Goal: Task Accomplishment & Management: Complete application form

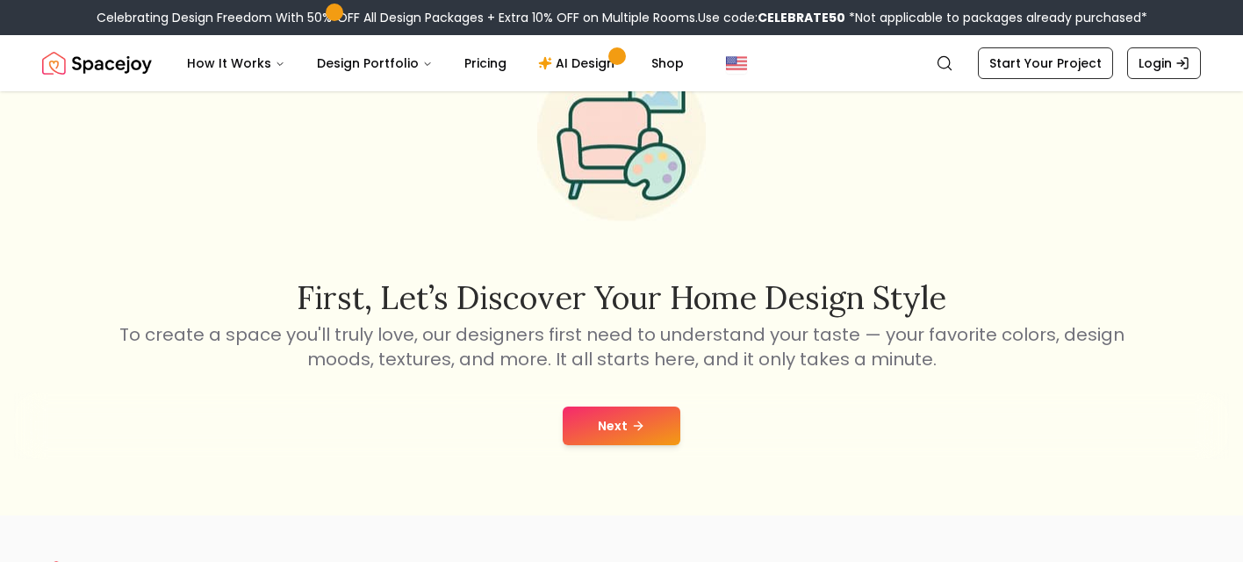
click at [617, 435] on button "Next" at bounding box center [622, 425] width 118 height 39
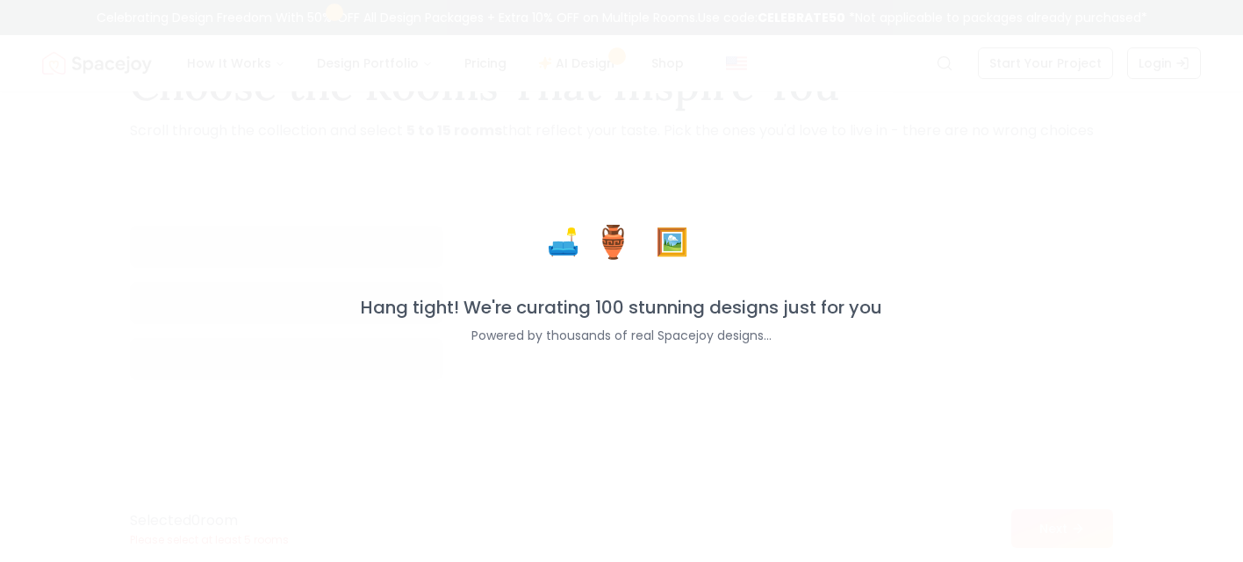
scroll to position [70, 0]
click at [300, 482] on div "🛋️ 🏺 🖼️ Hang tight! We're curating 100 stunning designs just for you Powered by…" at bounding box center [621, 281] width 1243 height 562
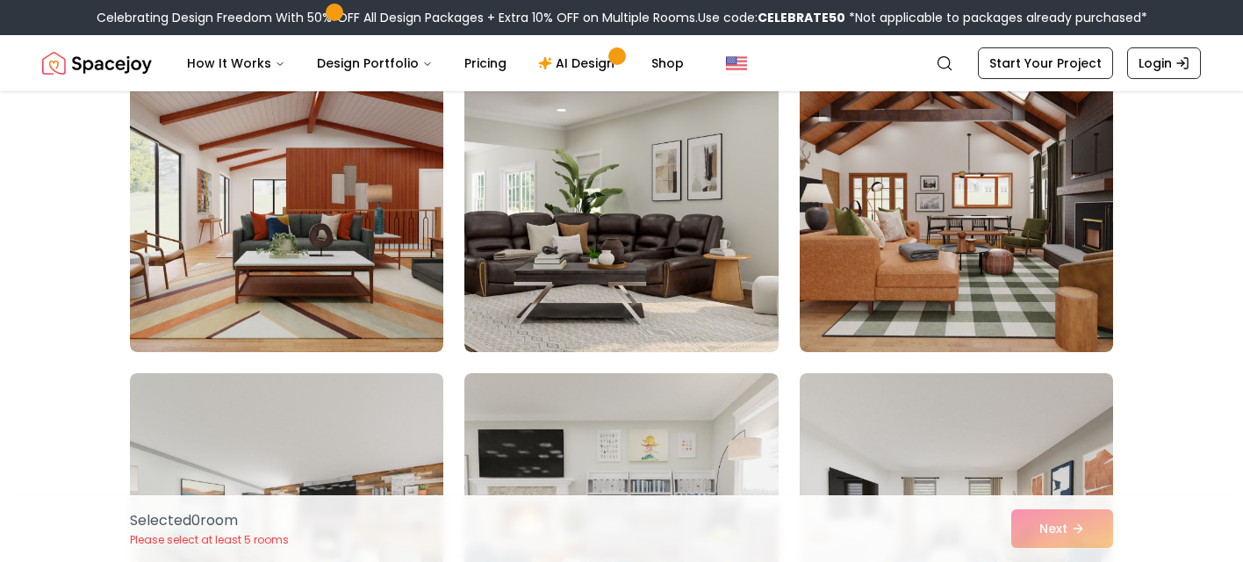
scroll to position [0, 0]
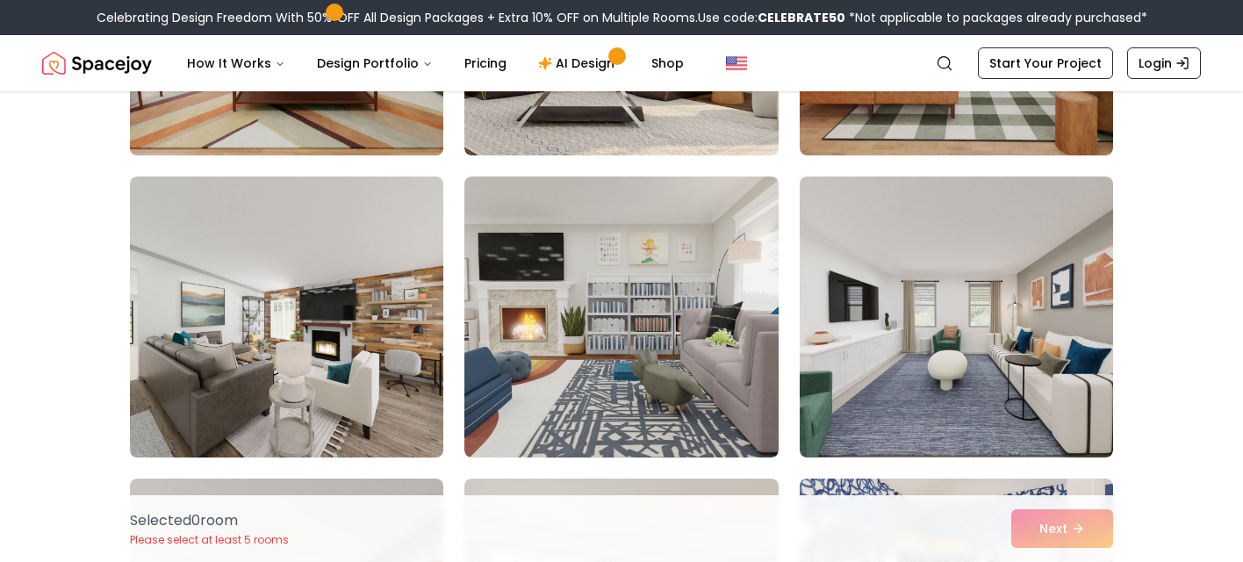
scroll to position [367, 0]
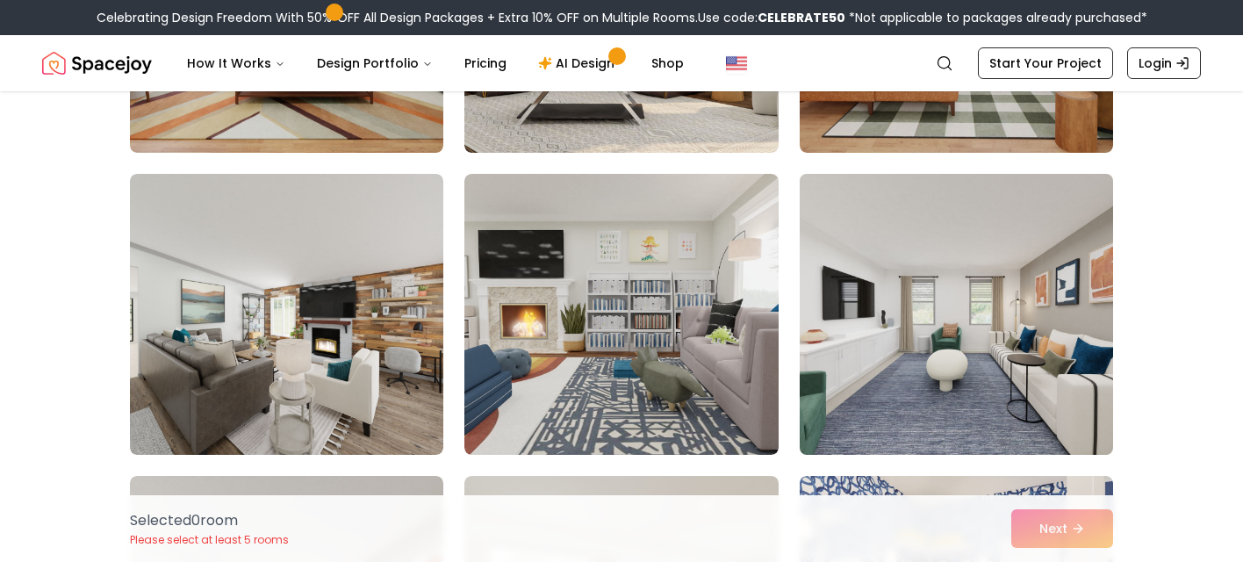
click at [853, 354] on img at bounding box center [956, 314] width 329 height 295
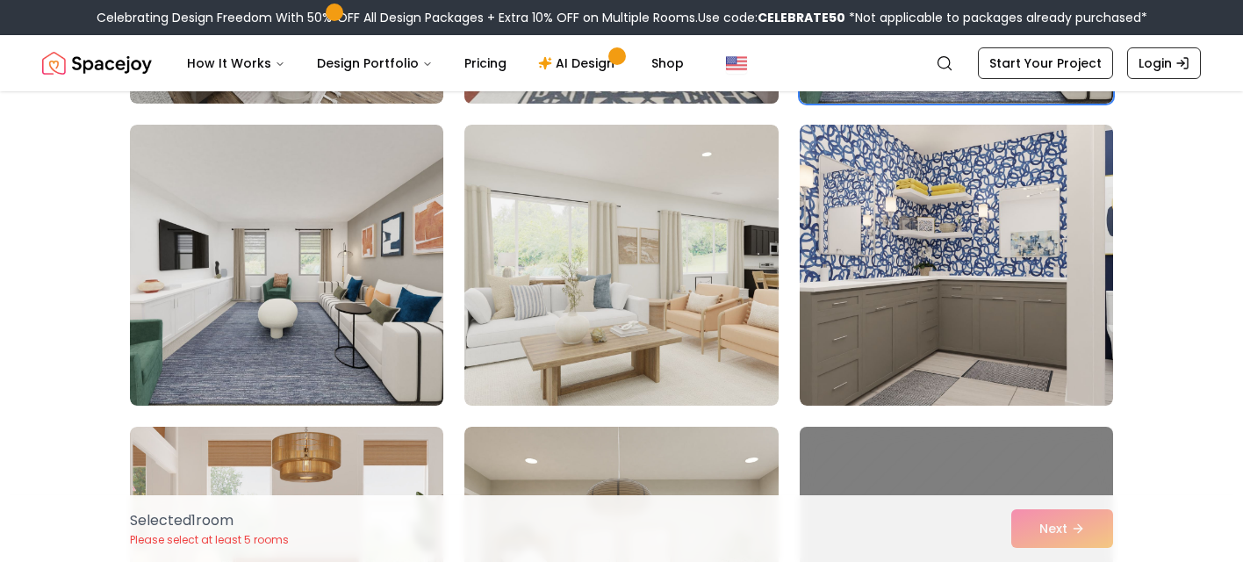
click at [657, 375] on img at bounding box center [620, 265] width 313 height 281
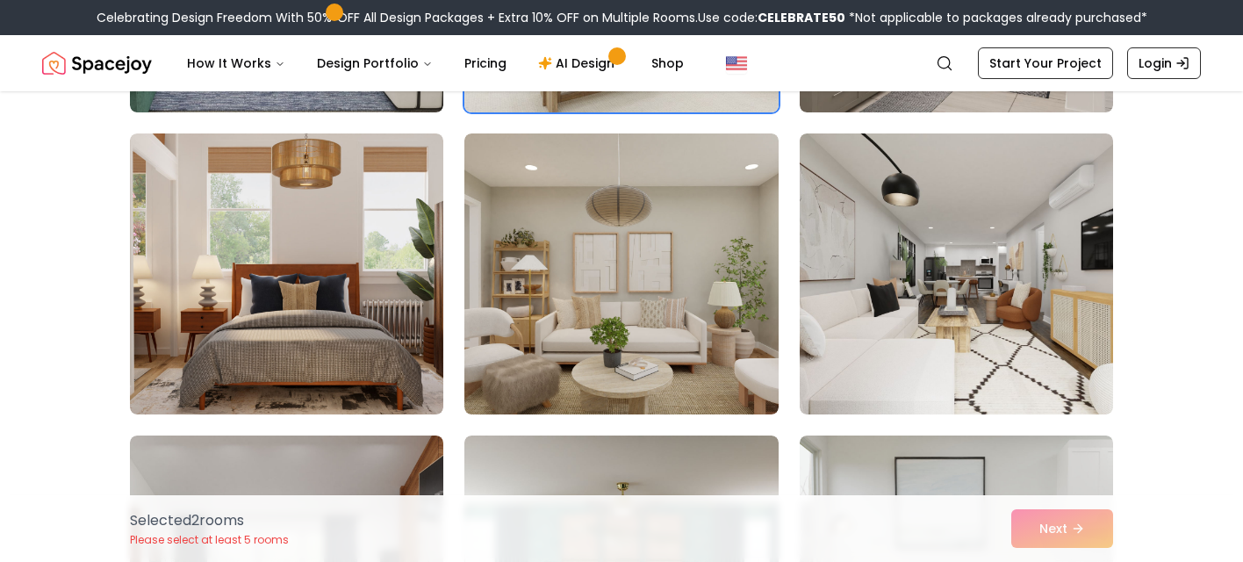
scroll to position [1011, 0]
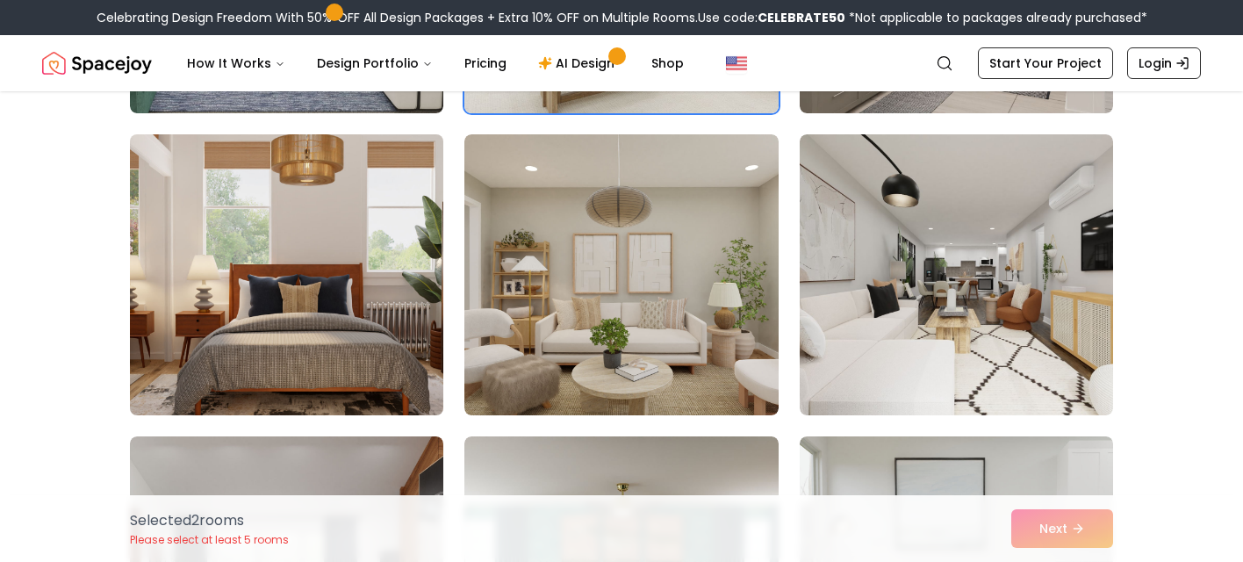
click at [345, 347] on img at bounding box center [286, 274] width 329 height 295
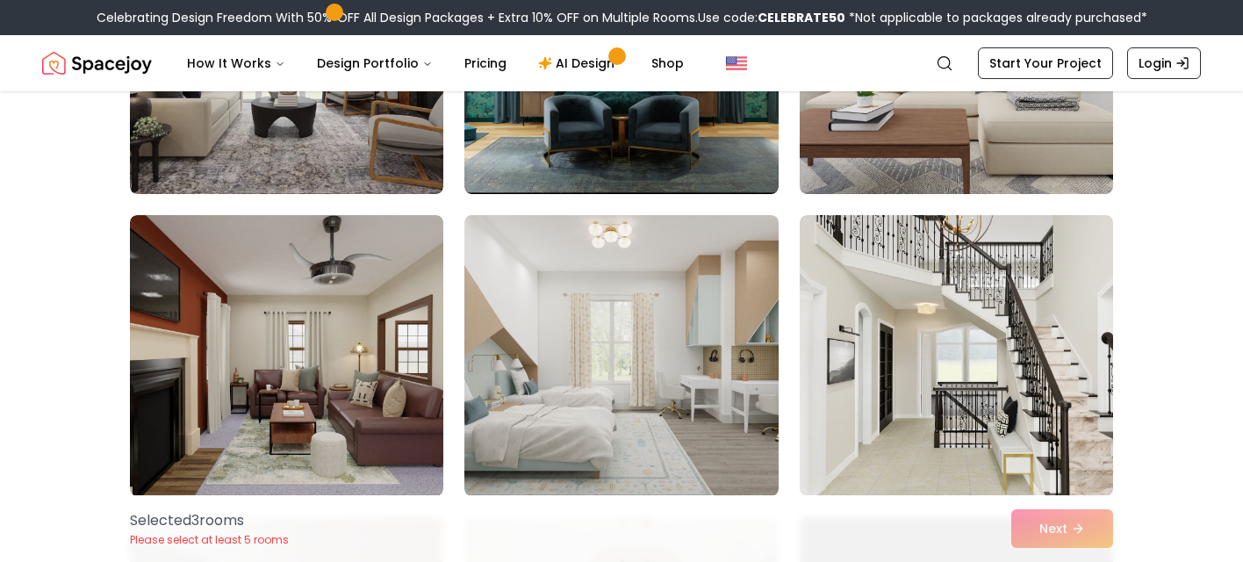
scroll to position [1531, 0]
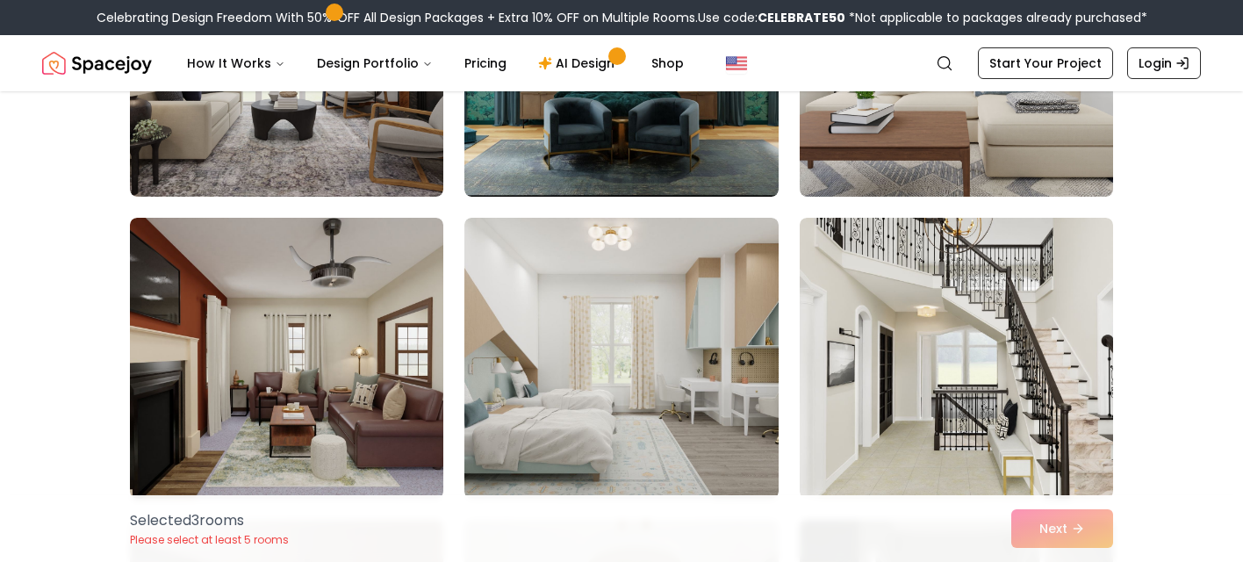
click at [689, 410] on img at bounding box center [620, 358] width 313 height 281
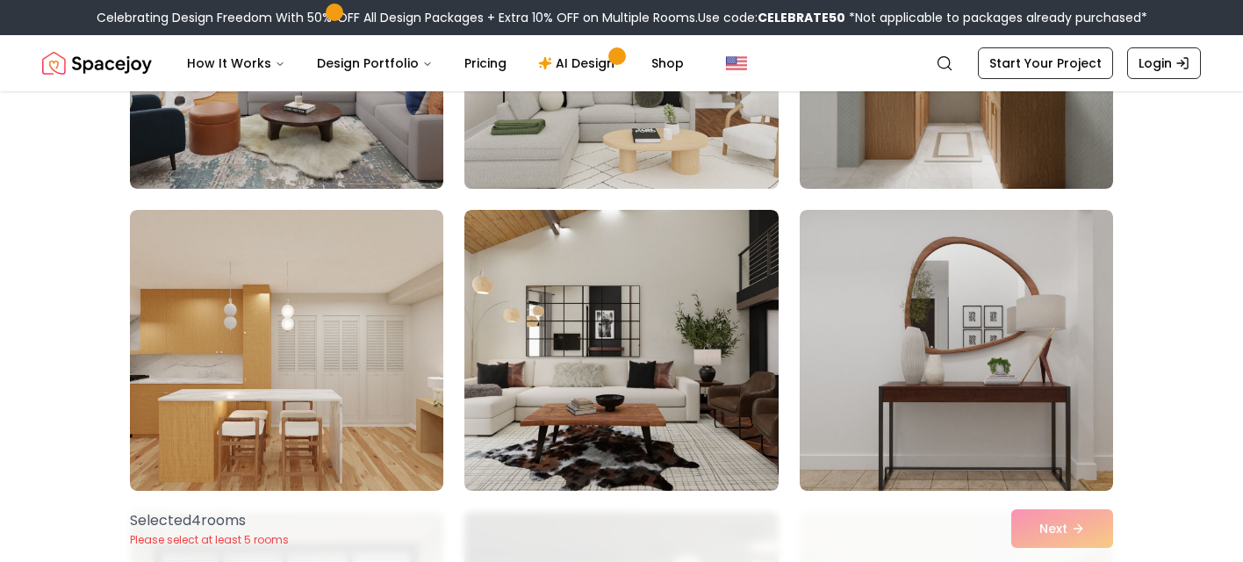
scroll to position [2170, 0]
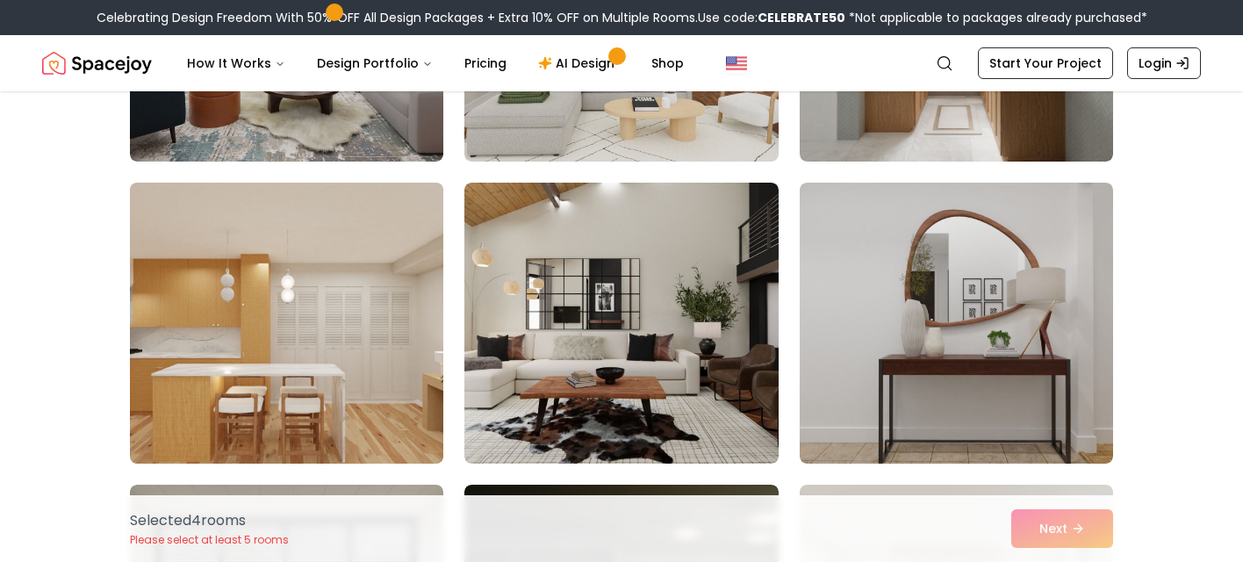
click at [402, 373] on img at bounding box center [286, 323] width 329 height 295
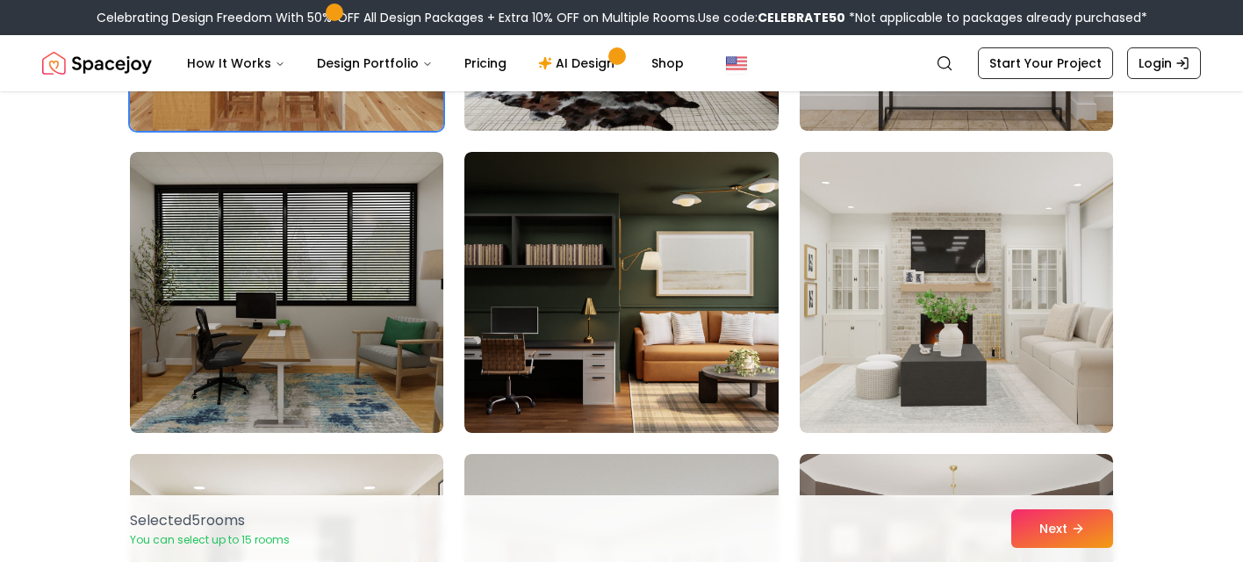
scroll to position [2509, 0]
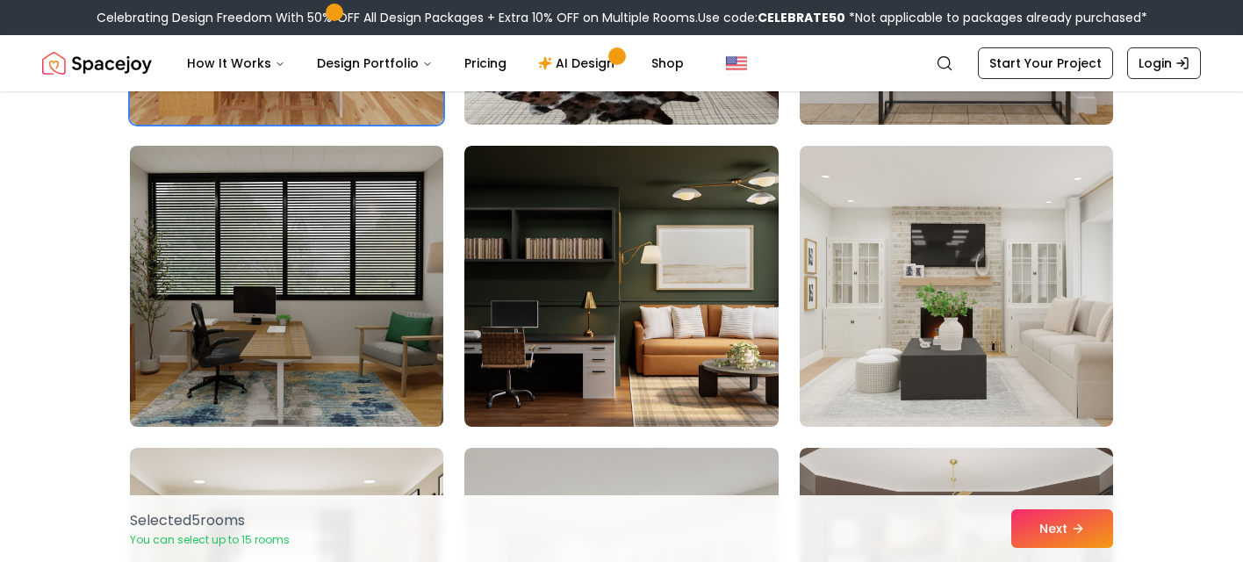
click at [363, 363] on img at bounding box center [286, 286] width 329 height 295
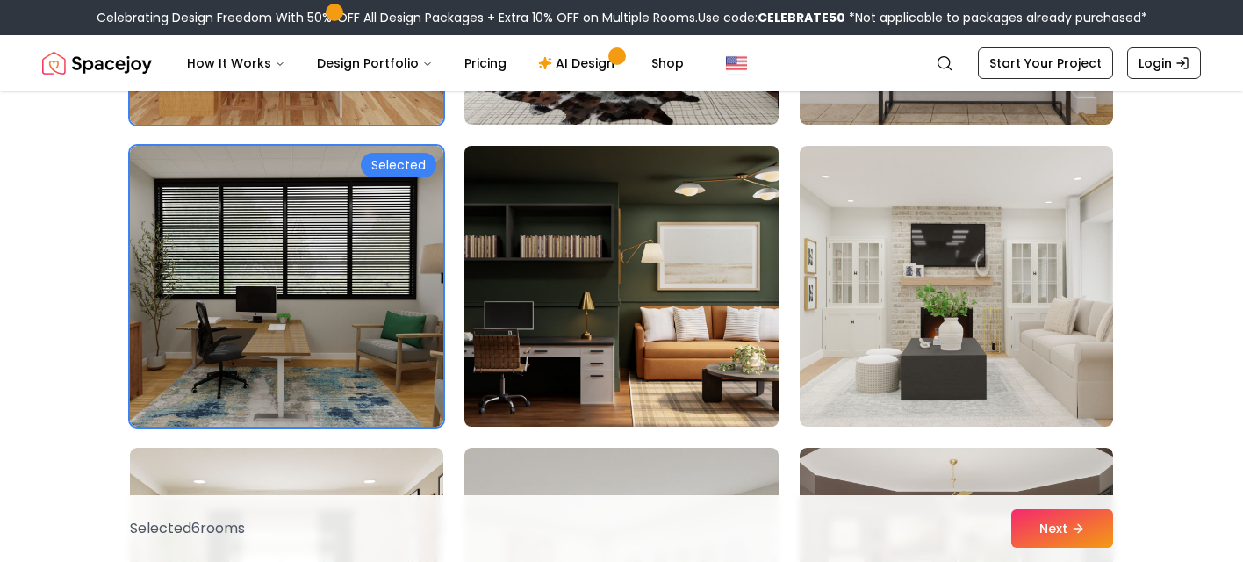
click at [579, 376] on img at bounding box center [621, 286] width 329 height 295
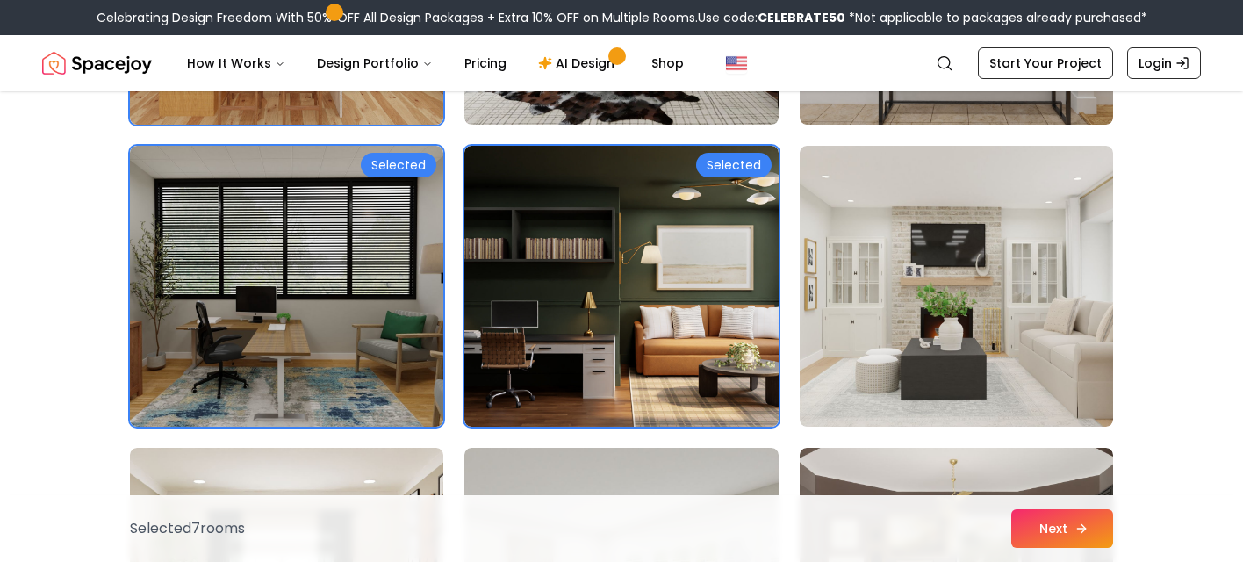
click at [1018, 527] on button "Next" at bounding box center [1062, 528] width 102 height 39
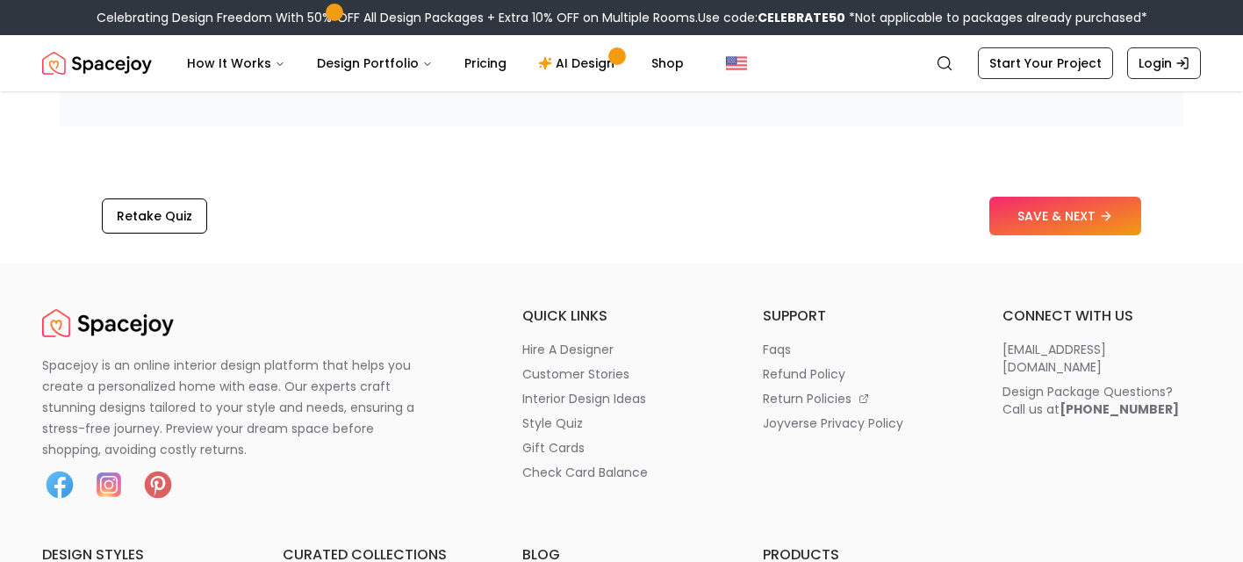
scroll to position [2972, 0]
click at [1054, 212] on button "SAVE & NEXT" at bounding box center [1065, 215] width 152 height 39
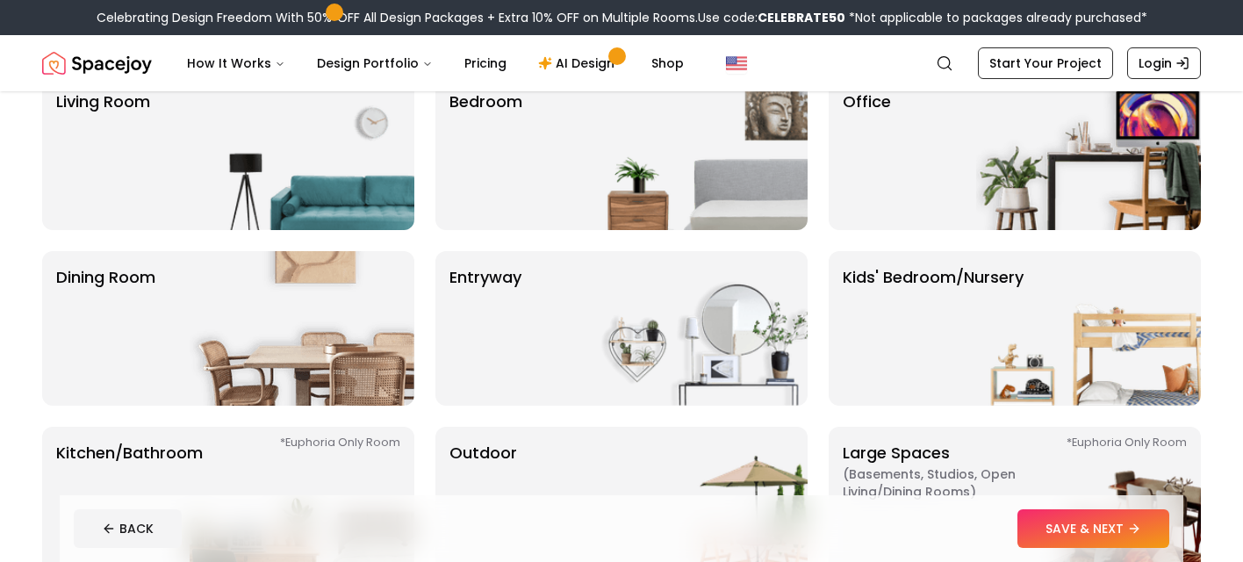
scroll to position [163, 0]
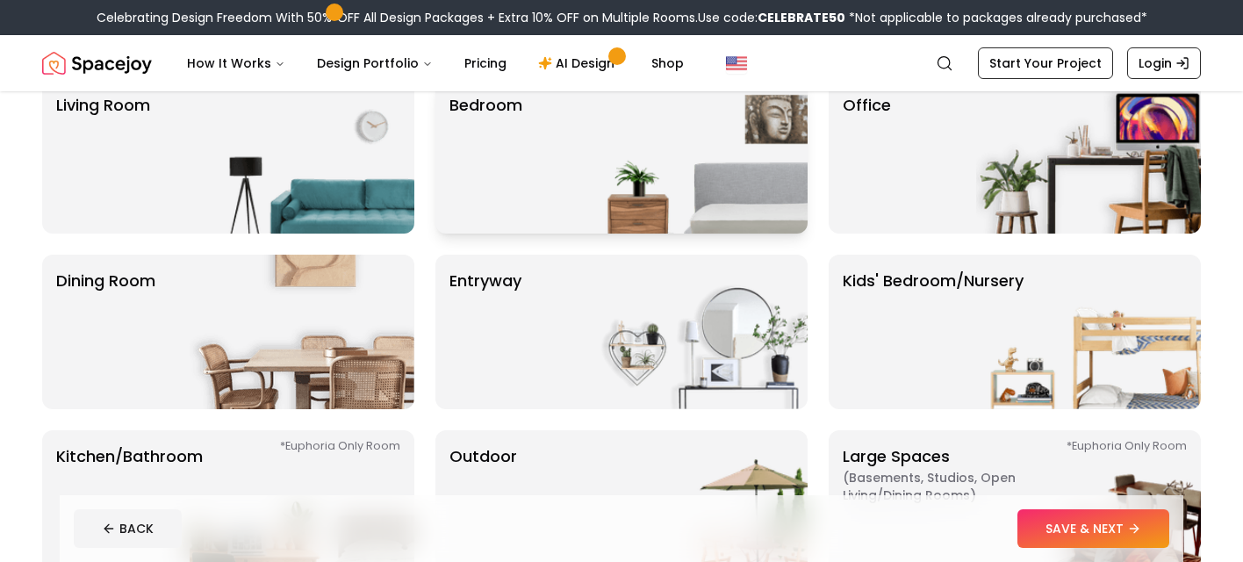
click at [655, 165] on img at bounding box center [695, 156] width 225 height 155
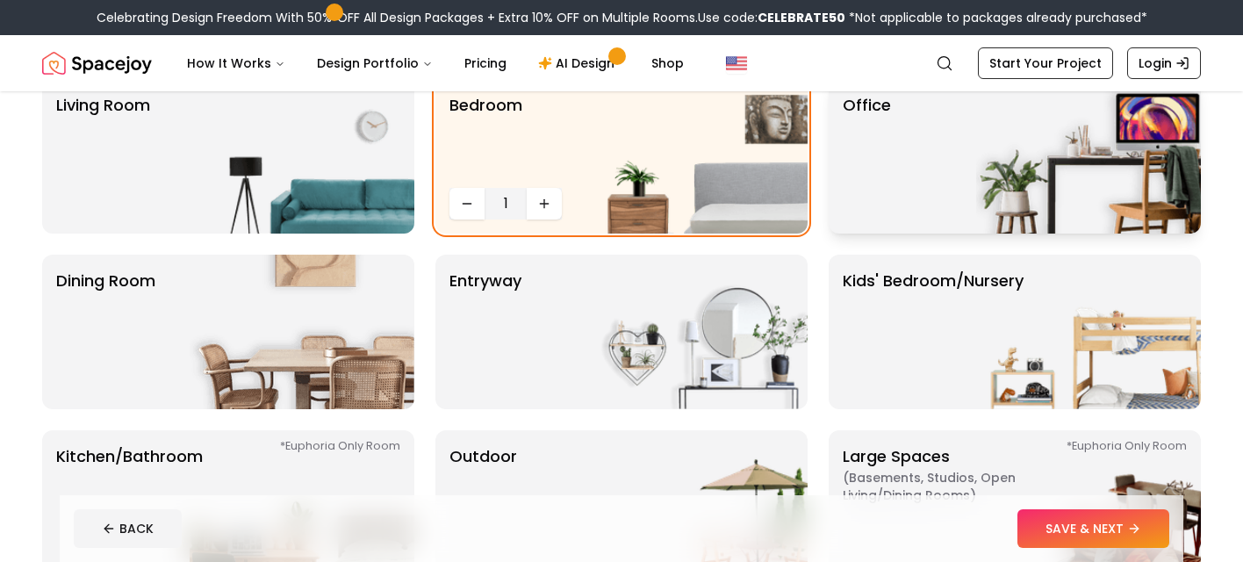
click at [862, 168] on p "Office" at bounding box center [867, 156] width 48 height 126
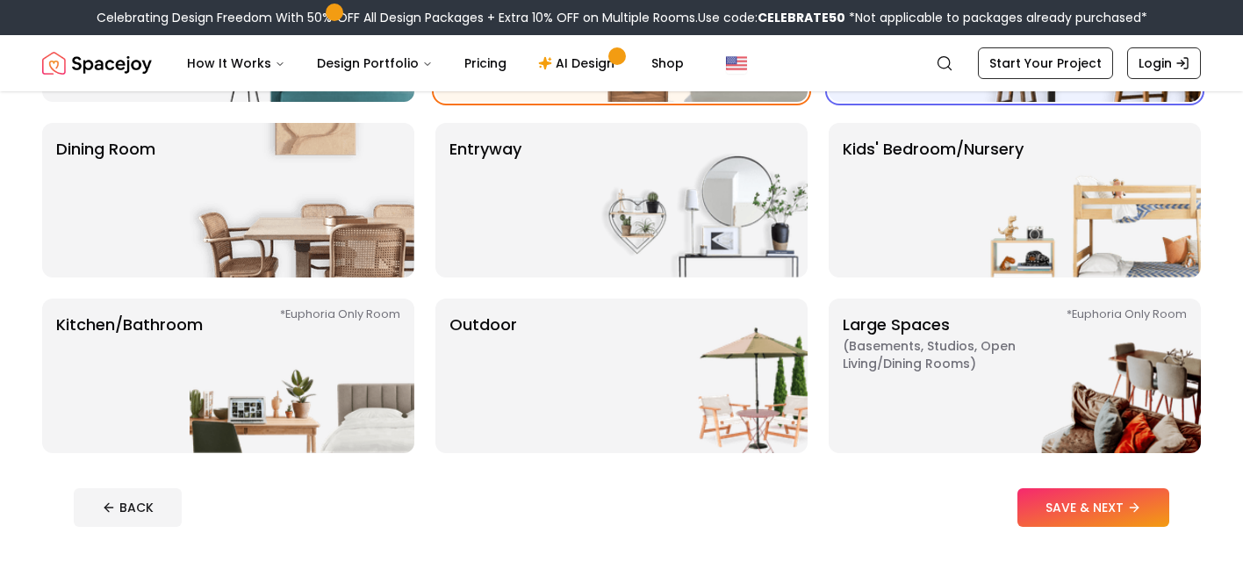
scroll to position [330, 0]
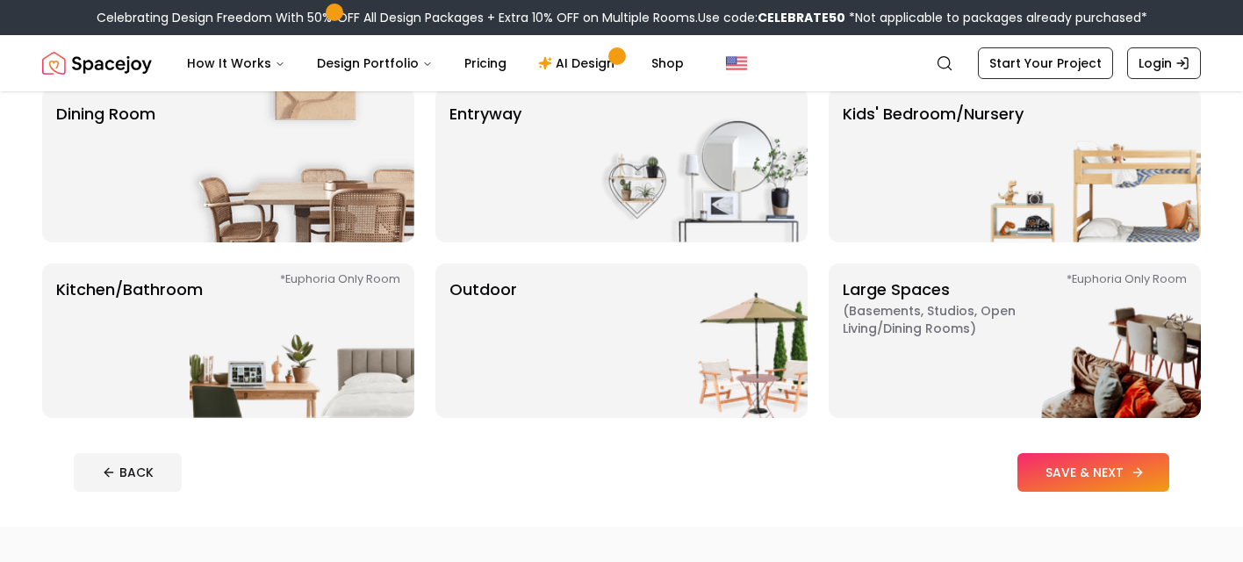
click at [1092, 471] on button "SAVE & NEXT" at bounding box center [1094, 472] width 152 height 39
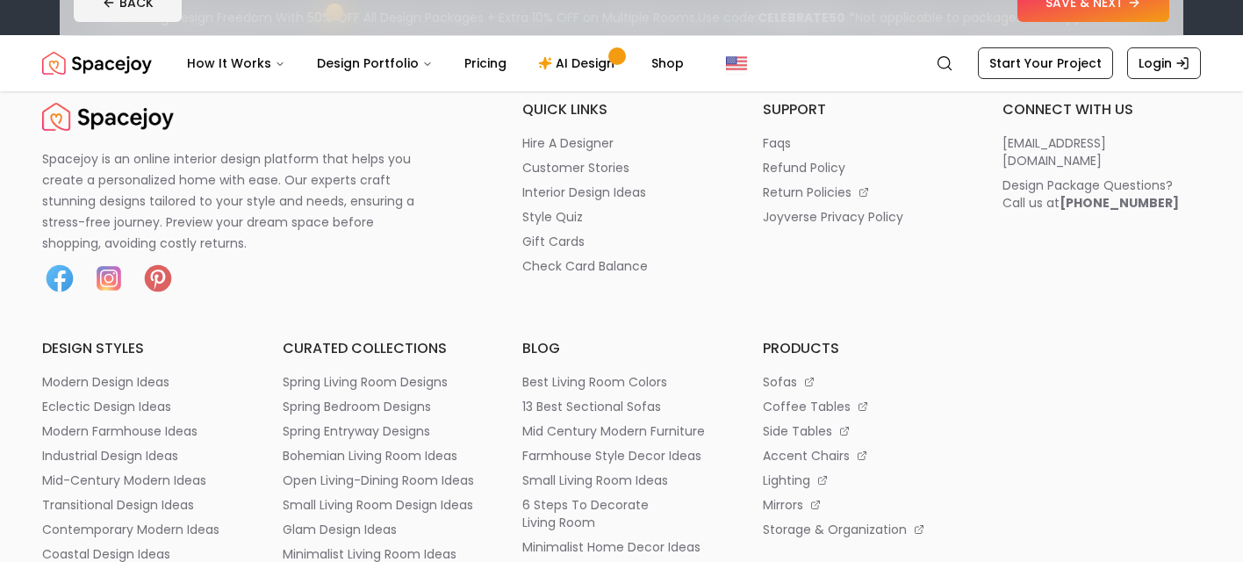
scroll to position [882, 0]
